Goal: Navigation & Orientation: Find specific page/section

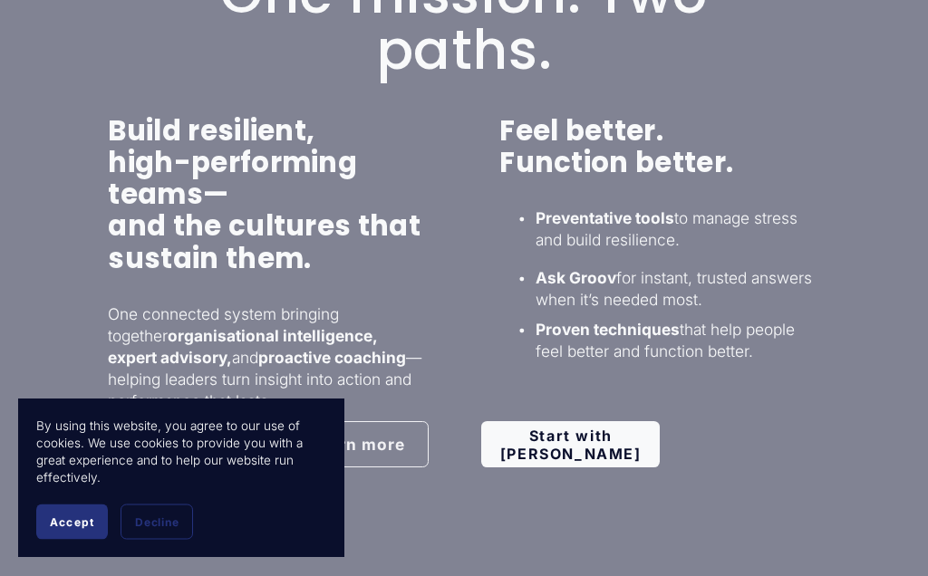
scroll to position [1030, 0]
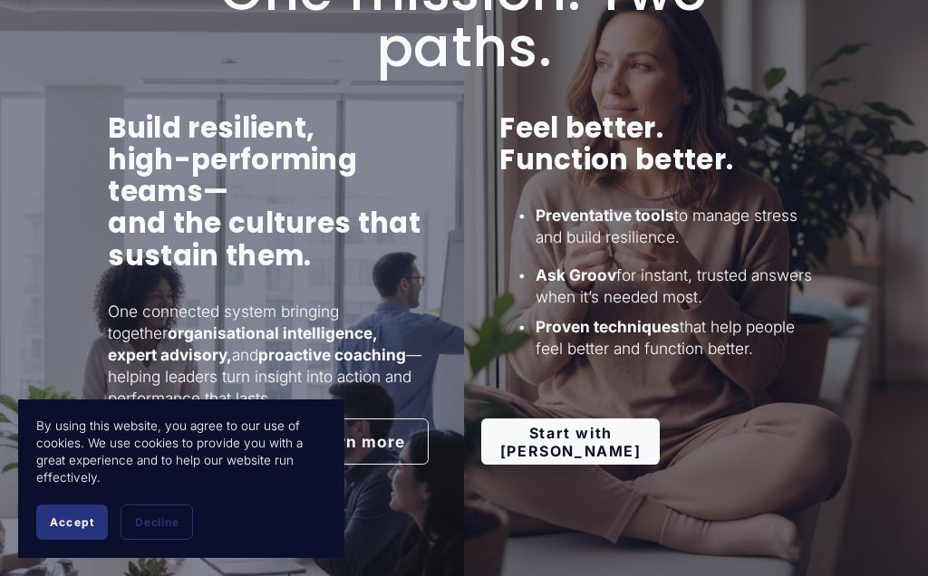
click at [581, 442] on link "Start with [PERSON_NAME]" at bounding box center [570, 442] width 179 height 46
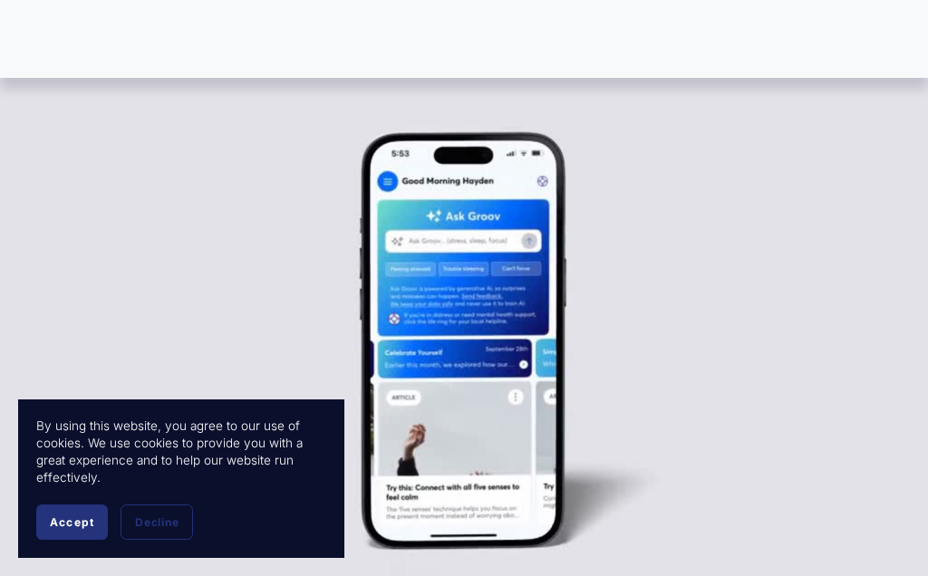
click at [82, 531] on button "Accept" at bounding box center [72, 522] width 72 height 35
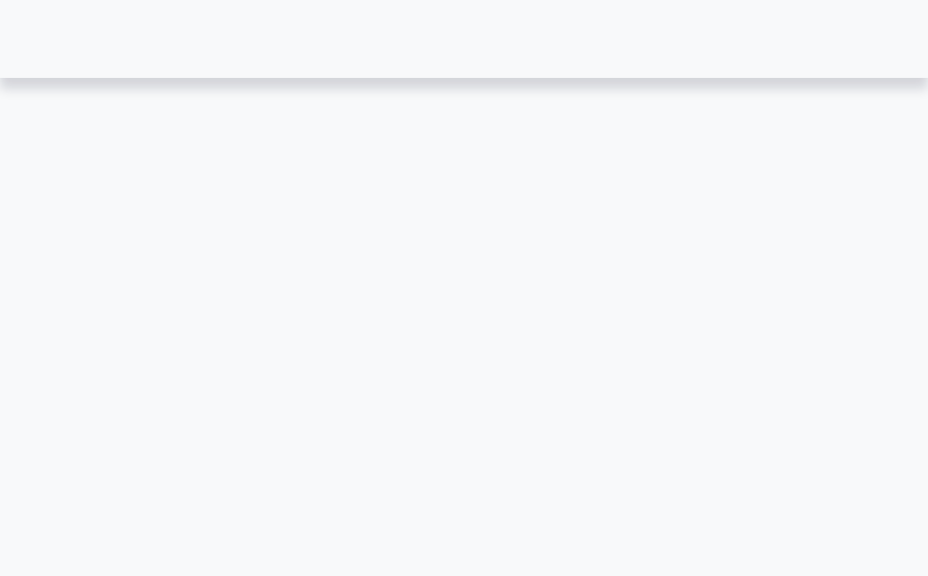
click at [0, 0] on div at bounding box center [0, 0] width 0 height 0
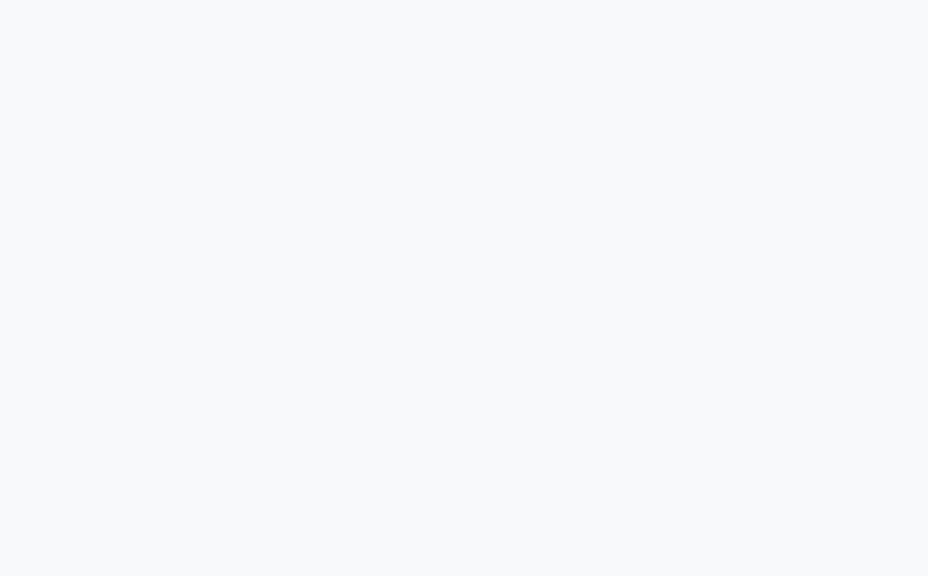
click at [754, 309] on link "For Individuals" at bounding box center [728, 306] width 233 height 34
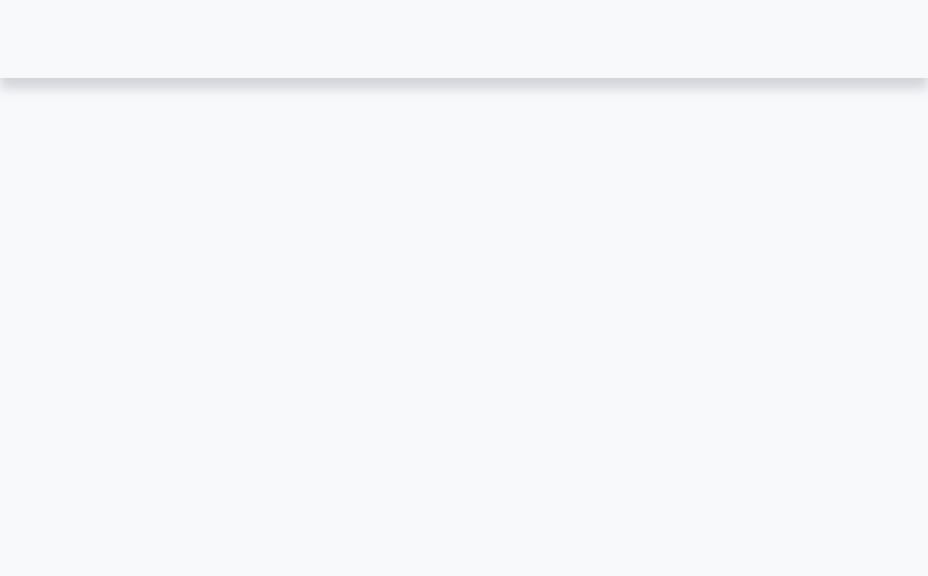
click at [0, 0] on div at bounding box center [0, 0] width 0 height 0
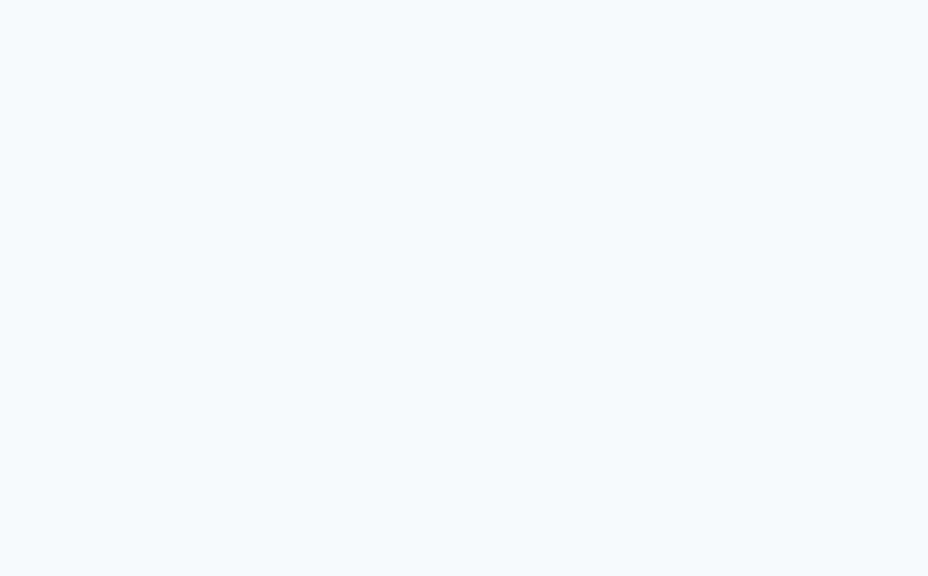
click at [769, 324] on link "For Individuals" at bounding box center [728, 306] width 233 height 34
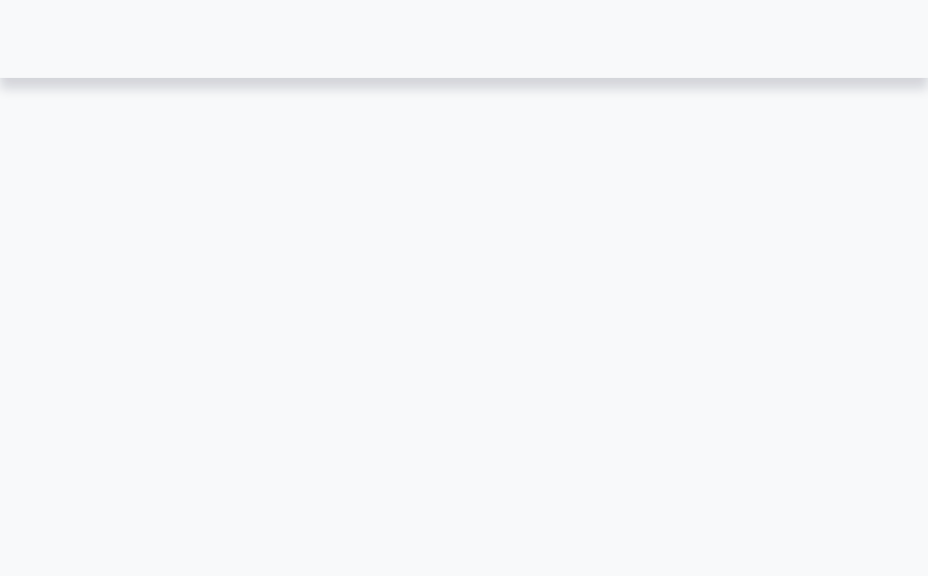
click at [0, 0] on img at bounding box center [0, 0] width 0 height 0
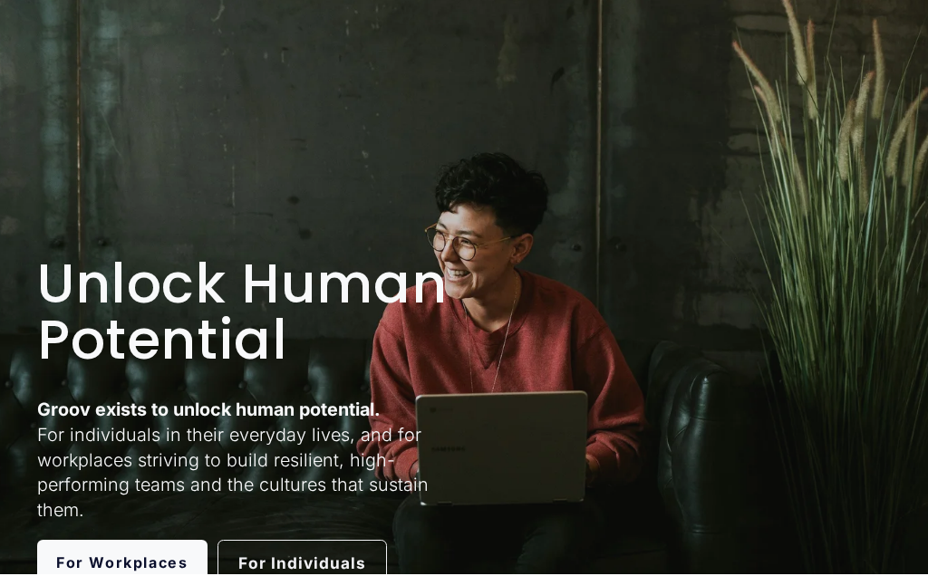
scroll to position [119, 0]
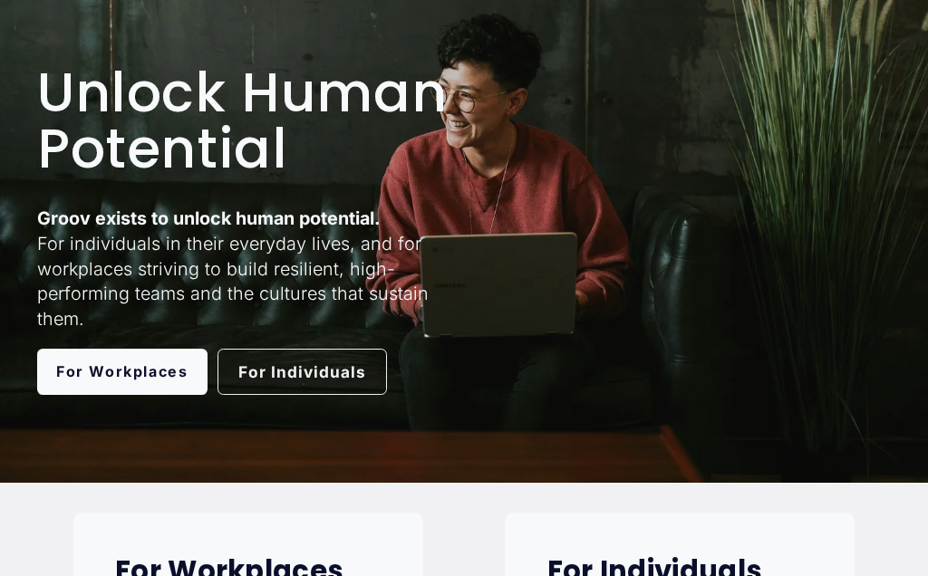
click at [316, 372] on link "For Individuals" at bounding box center [303, 372] width 170 height 47
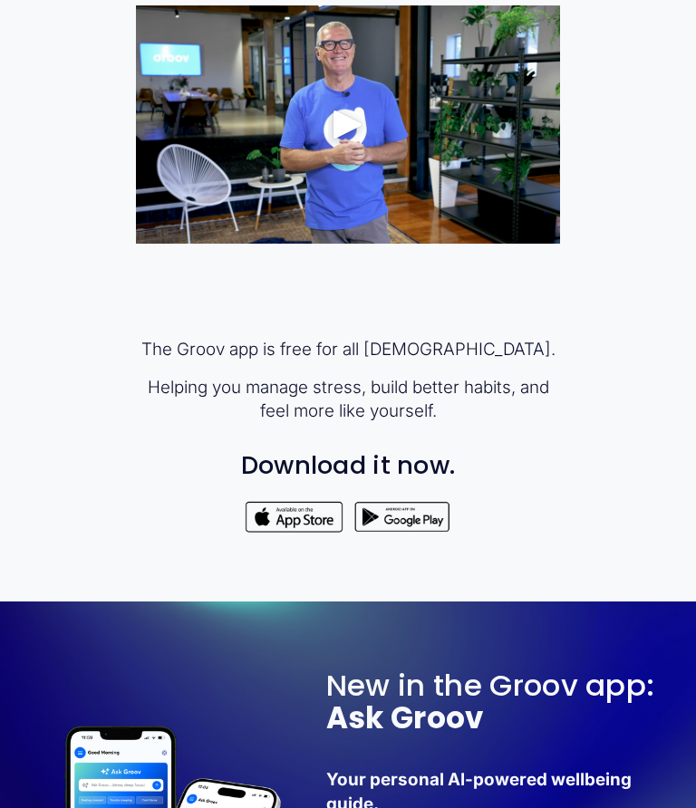
scroll to position [860, 0]
click at [309, 535] on div at bounding box center [294, 517] width 99 height 34
